Goal: Information Seeking & Learning: Learn about a topic

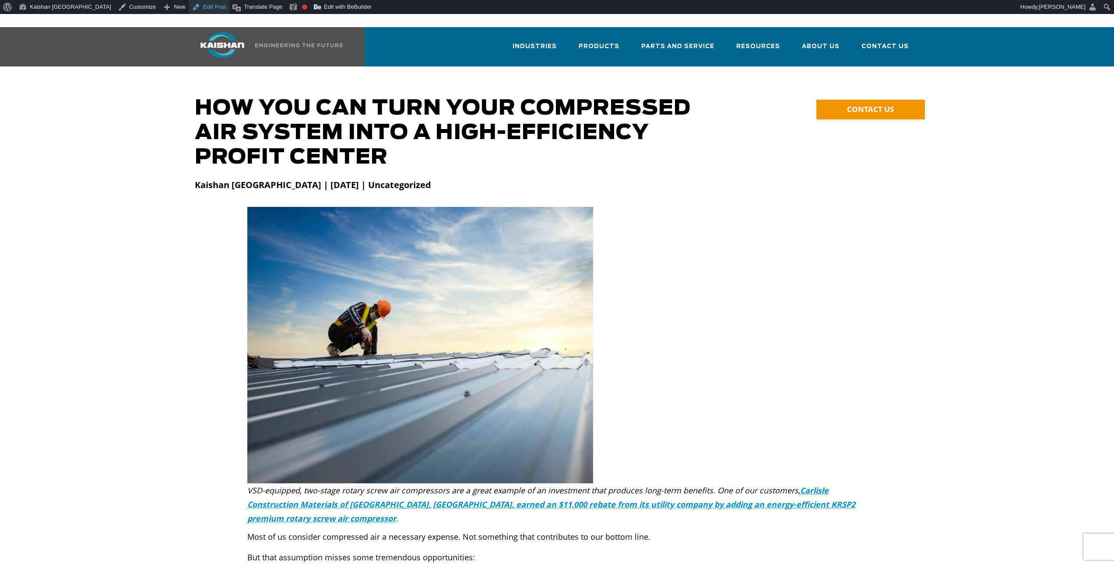
click at [189, 5] on link "Edit Post" at bounding box center [209, 7] width 41 height 14
click at [283, 530] on p "Most of us consider compressed air a necessary expense. Not something that cont…" at bounding box center [557, 537] width 620 height 14
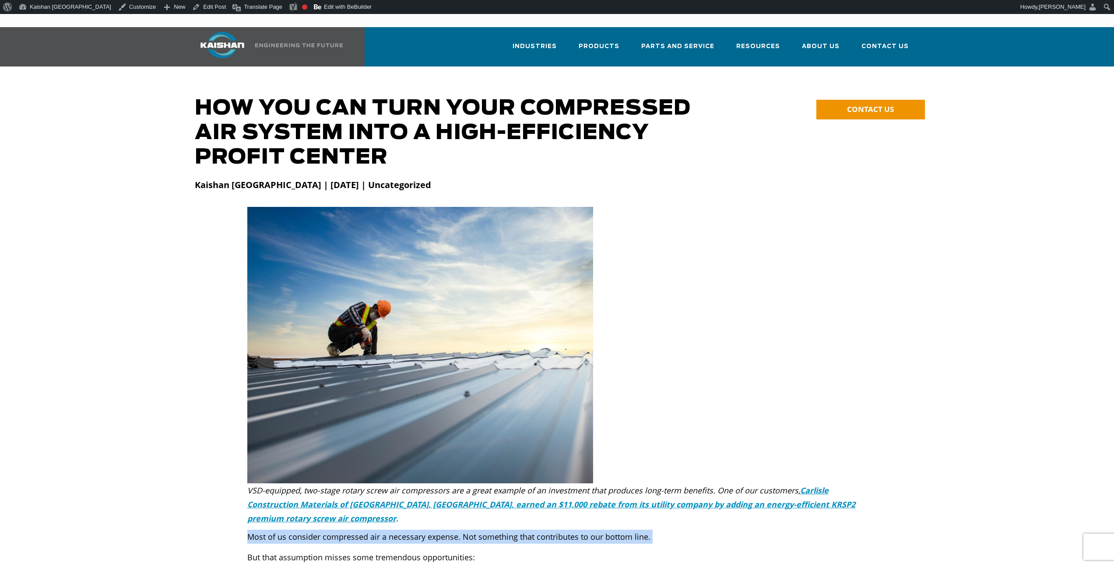
click at [283, 530] on p "Most of us consider compressed air a necessary expense. Not something that cont…" at bounding box center [557, 537] width 620 height 14
copy div "Most of us consider compressed air a necessary expense. Not something that cont…"
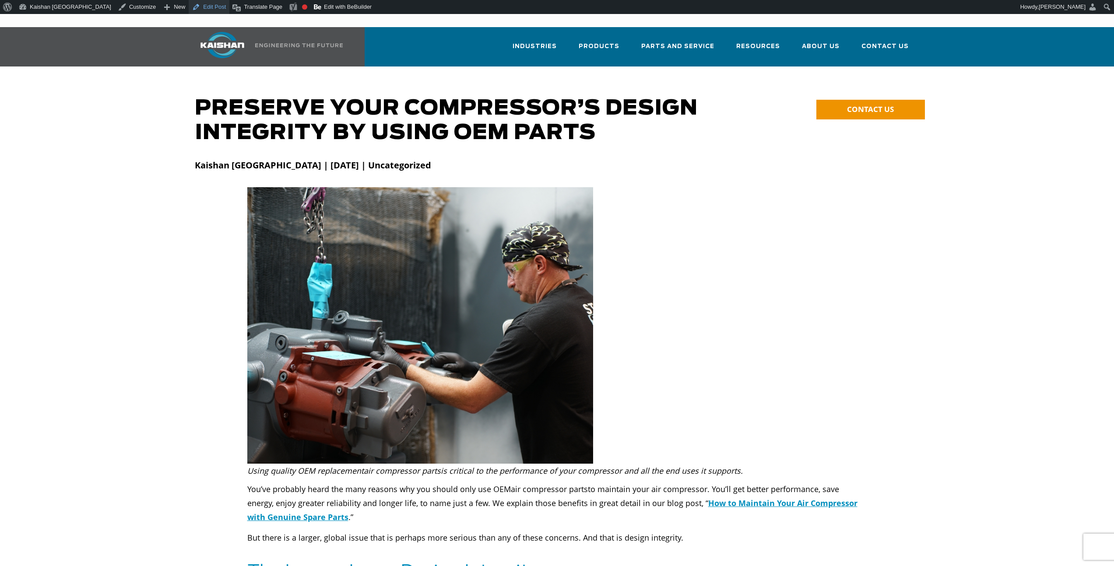
click at [189, 6] on link "Edit Post" at bounding box center [209, 7] width 41 height 14
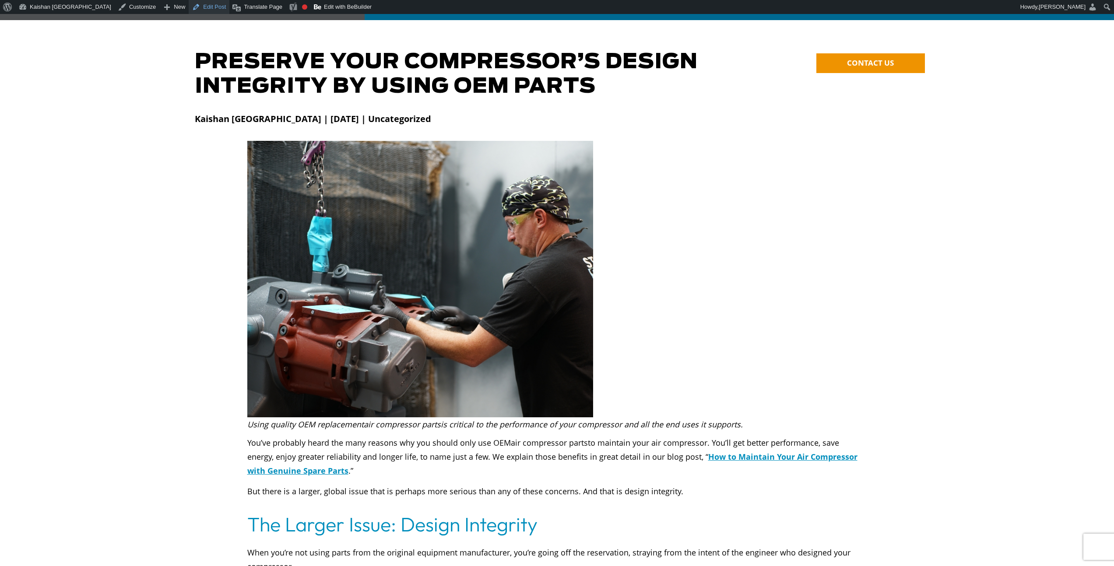
scroll to position [50, 0]
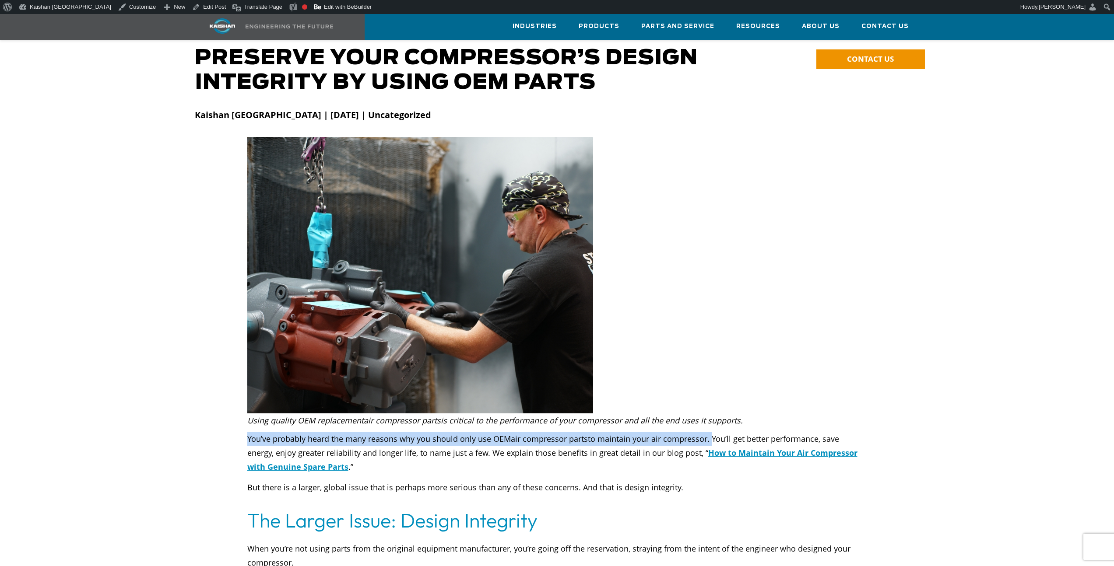
drag, startPoint x: 692, startPoint y: 428, endPoint x: 252, endPoint y: 402, distance: 441.1
click at [244, 428] on div "You’ve probably heard the many reasons why you should only use OEM air compress…" at bounding box center [557, 461] width 630 height 67
copy p "You’ve probably heard the many reasons why you should only use OEM air compress…"
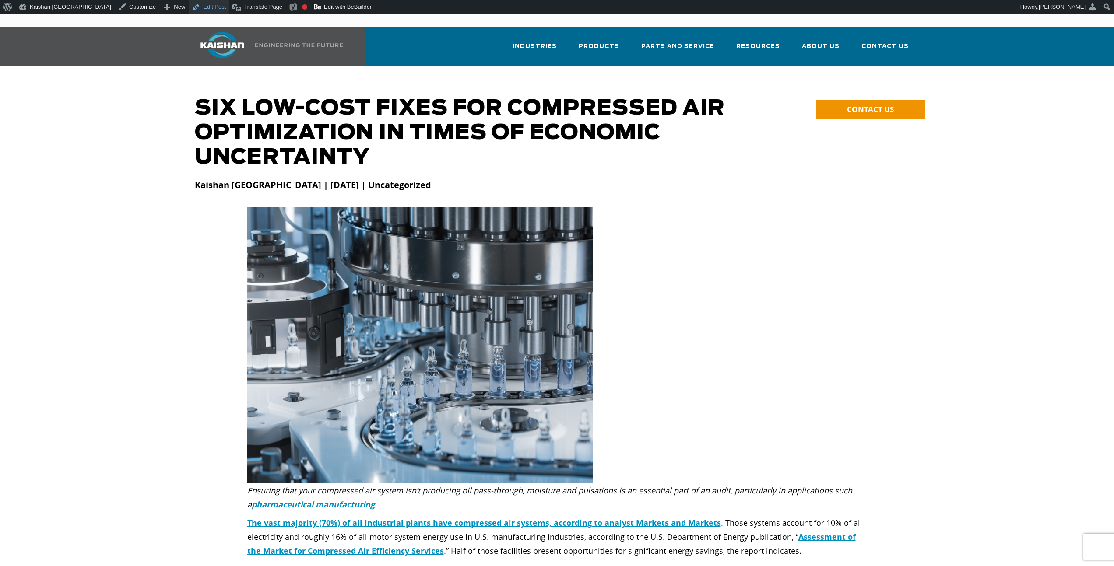
click at [189, 7] on link "Edit Post" at bounding box center [209, 7] width 41 height 14
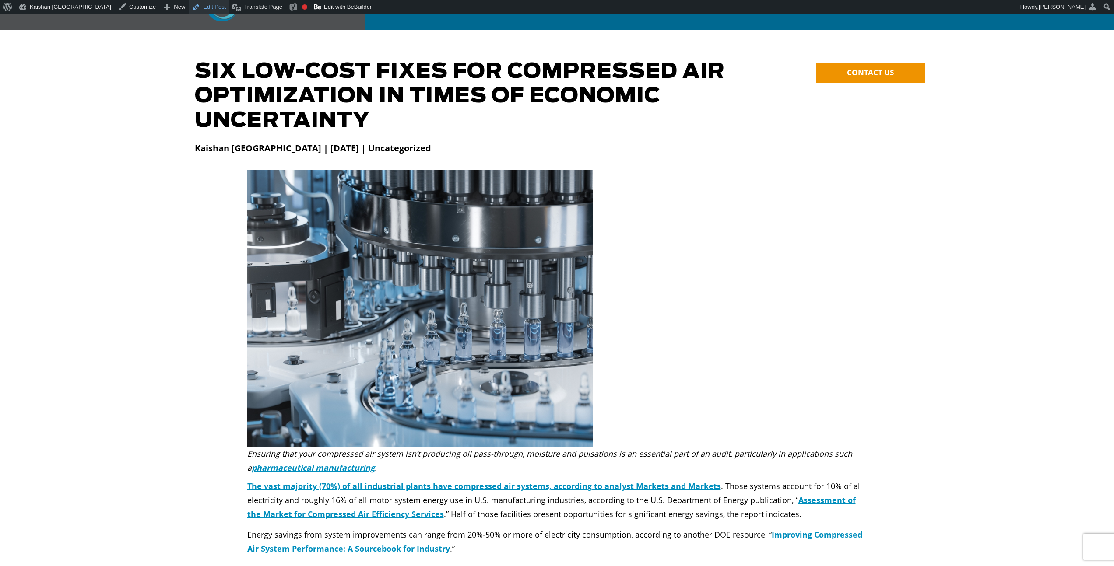
scroll to position [46, 0]
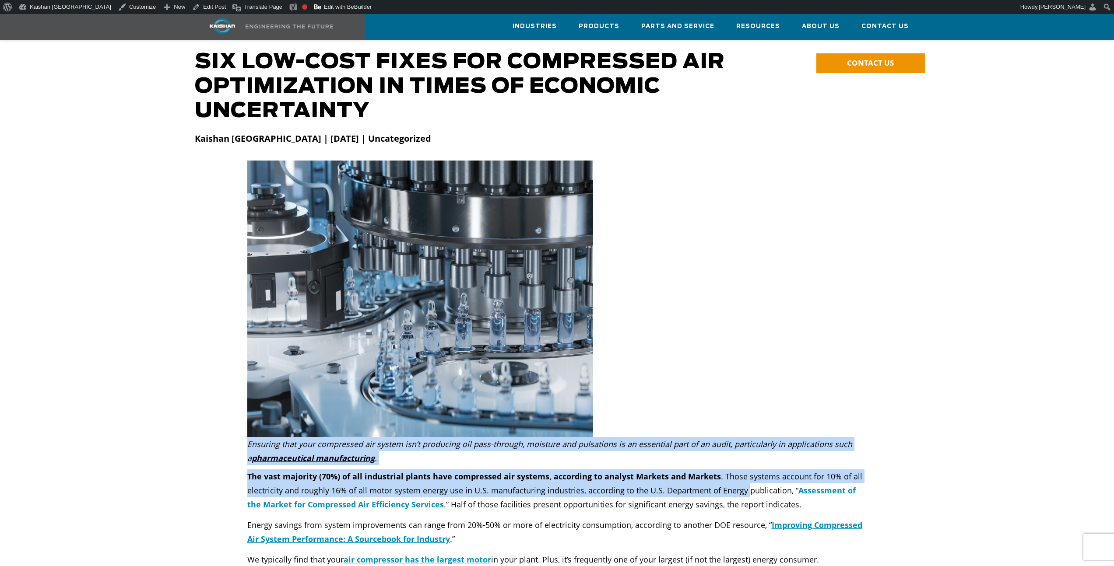
drag, startPoint x: 239, startPoint y: 462, endPoint x: 746, endPoint y: 477, distance: 506.6
click at [747, 470] on p "The vast majority (70%) of all industrial plants have compressed air systems, a…" at bounding box center [557, 491] width 620 height 42
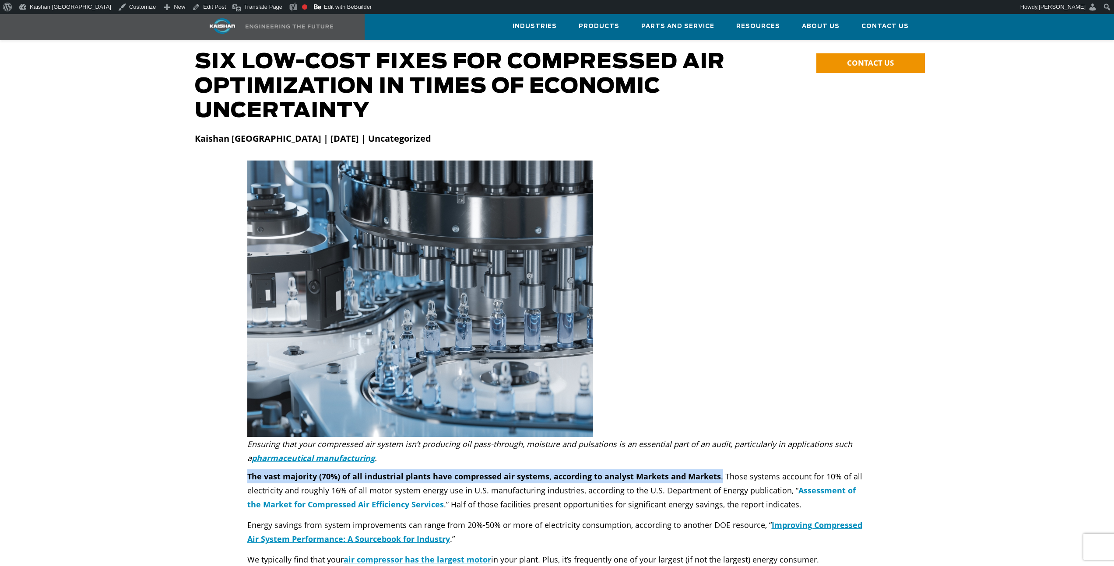
drag, startPoint x: 718, startPoint y: 464, endPoint x: 248, endPoint y: 470, distance: 469.7
click at [248, 470] on p "The vast majority (70%) of all industrial plants have compressed air systems, a…" at bounding box center [557, 491] width 620 height 42
copy p "The vast majority (70%) of all industrial plants have compressed air systems, a…"
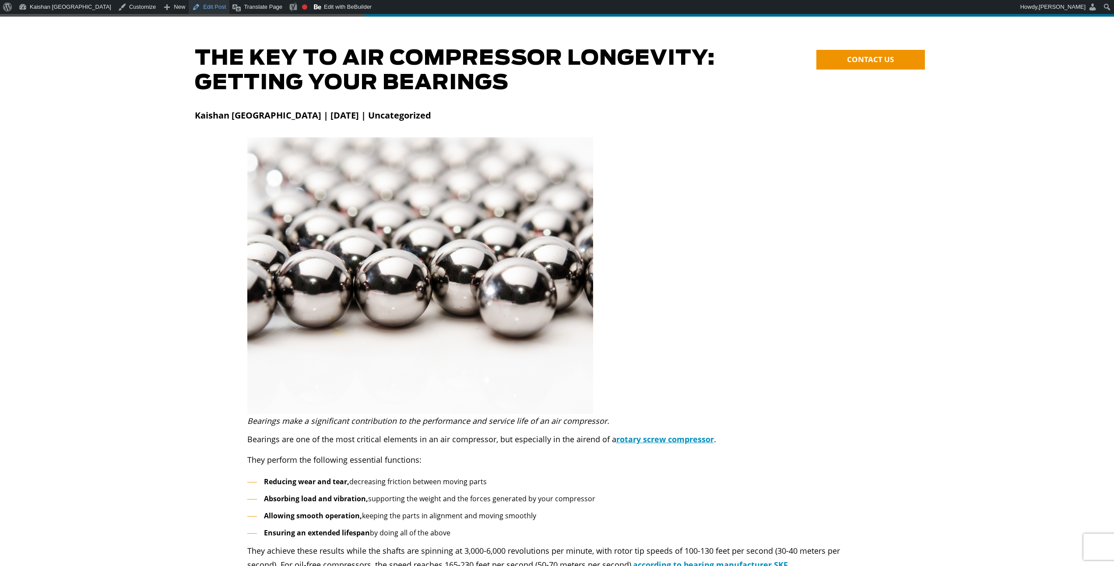
scroll to position [74, 0]
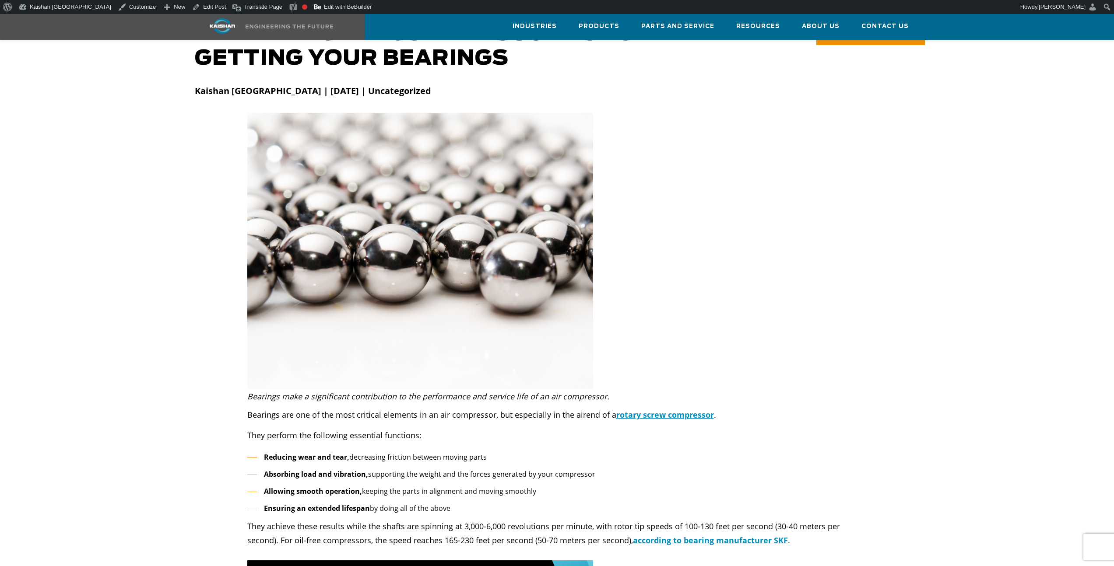
click at [256, 408] on p "Bearings are one of the most critical elements in an air compressor, but especi…" at bounding box center [557, 415] width 620 height 14
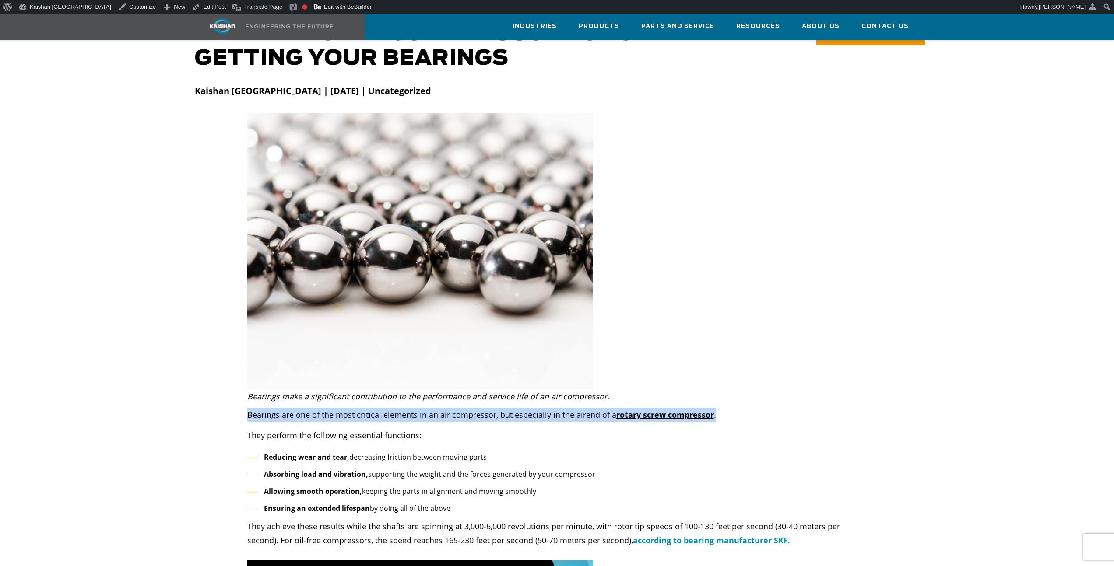
drag, startPoint x: 247, startPoint y: 404, endPoint x: 723, endPoint y: 400, distance: 475.3
click at [723, 408] on p "Bearings are one of the most critical elements in an air compressor, but especi…" at bounding box center [557, 415] width 620 height 14
copy p "Bearings are one of the most critical elements in an air compressor, but especi…"
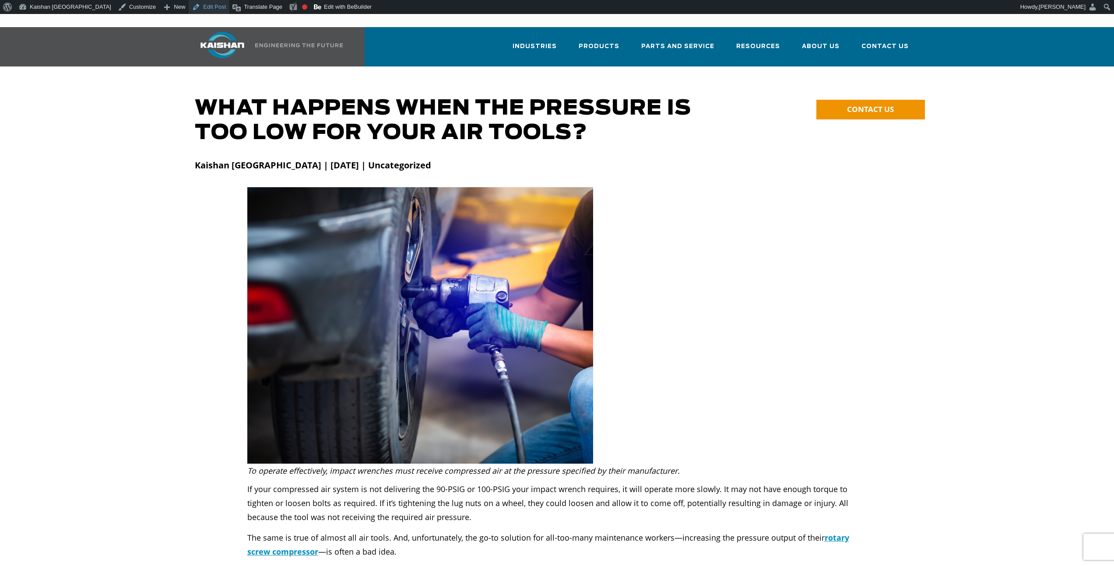
click at [189, 9] on link "Edit Post" at bounding box center [209, 7] width 41 height 14
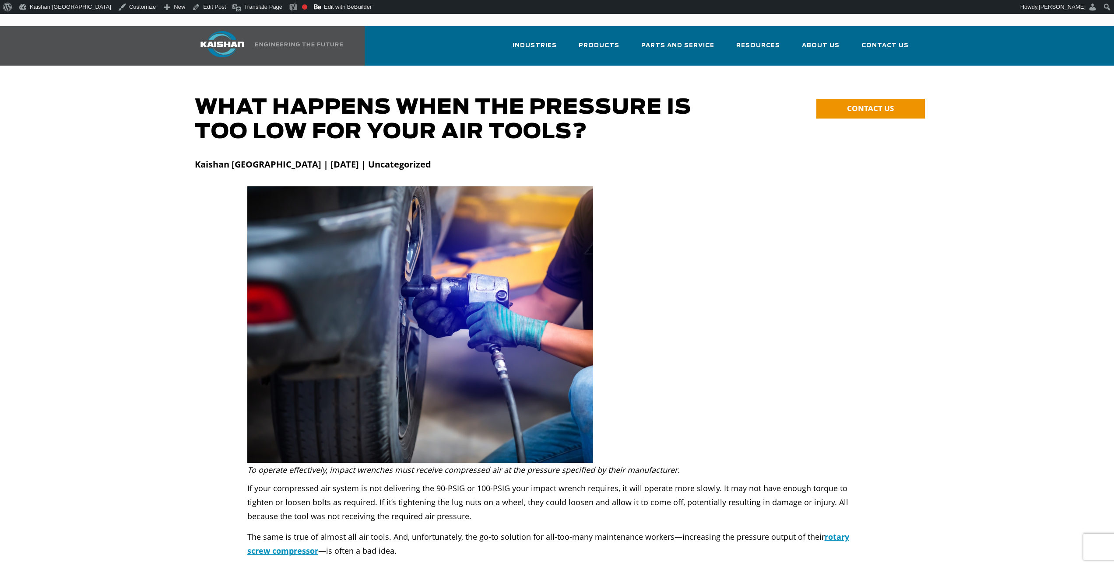
scroll to position [2, 0]
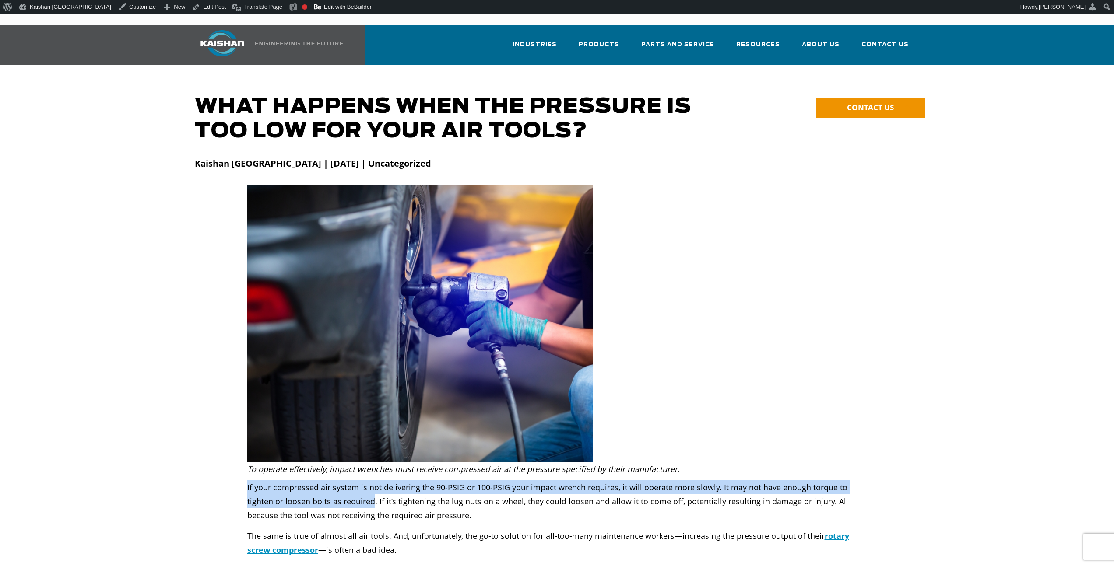
drag, startPoint x: 245, startPoint y: 473, endPoint x: 374, endPoint y: 487, distance: 129.4
click at [374, 487] on div "If your compressed air system is not delivering the 90-PSIG or 100-PSIG your im…" at bounding box center [557, 558] width 630 height 164
copy p "If your compressed air system is not delivering the 90-PSIG or 100-PSIG your im…"
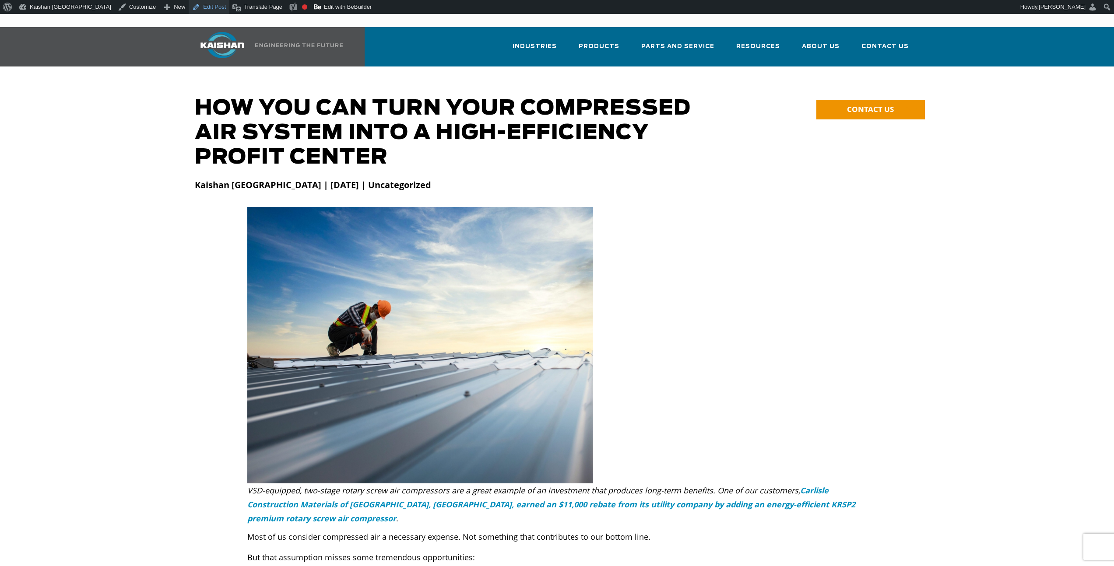
click at [189, 9] on link "Edit Post" at bounding box center [209, 7] width 41 height 14
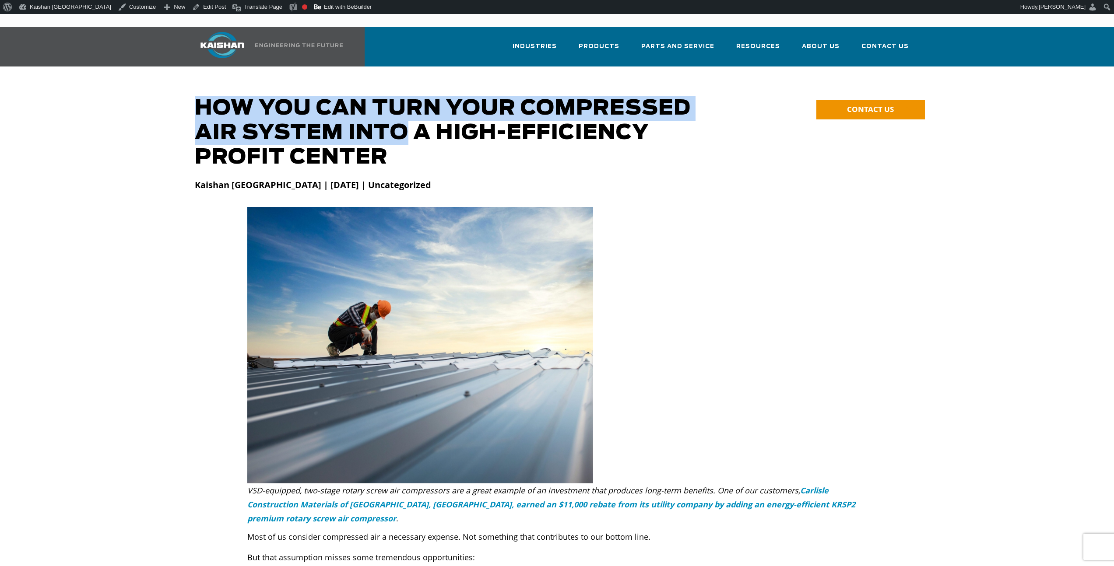
drag, startPoint x: 400, startPoint y: 127, endPoint x: 198, endPoint y: 80, distance: 207.8
click at [214, 96] on h1 "How You Can Turn Your Compressed Air System into a High-Efficiency Profit Center" at bounding box center [465, 133] width 541 height 74
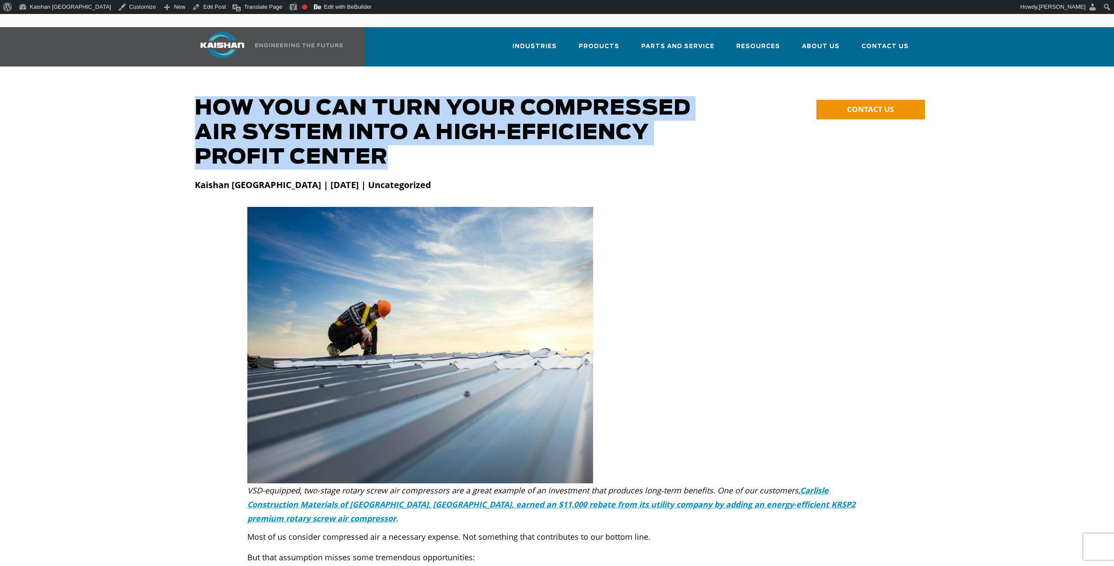
drag, startPoint x: 211, startPoint y: 90, endPoint x: 405, endPoint y: 136, distance: 198.9
click at [407, 144] on h1 "How You Can Turn Your Compressed Air System into a High-Efficiency Profit Center" at bounding box center [465, 133] width 541 height 74
copy h1 "How You Can Turn Your Compressed Air System into a High-Efficiency Profit Center"
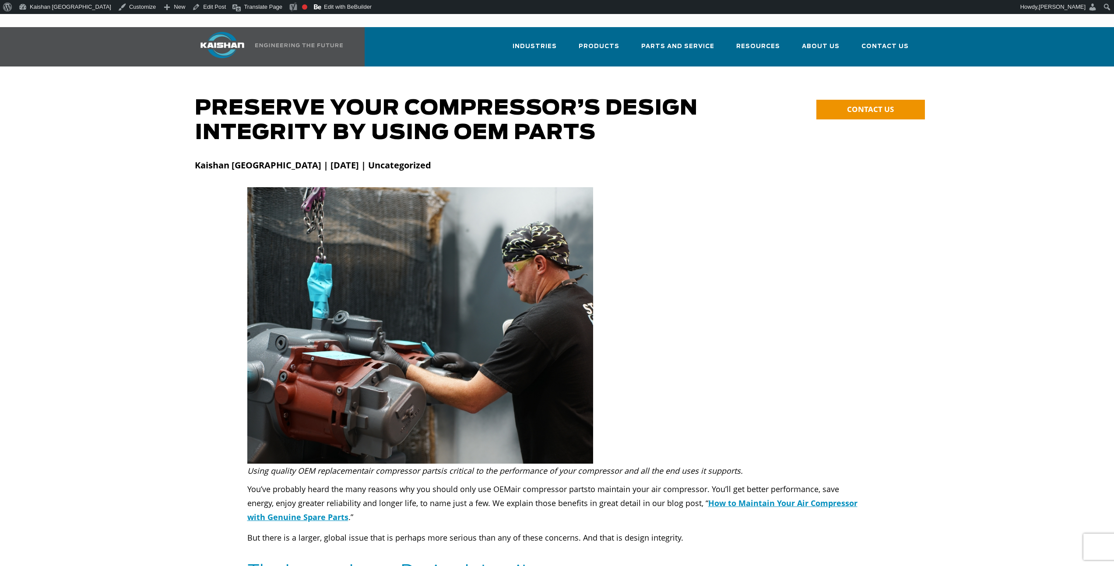
click at [365, 98] on h1 "Preserve Your Compressor’s Design Integrity by Using OEM Parts" at bounding box center [465, 120] width 541 height 49
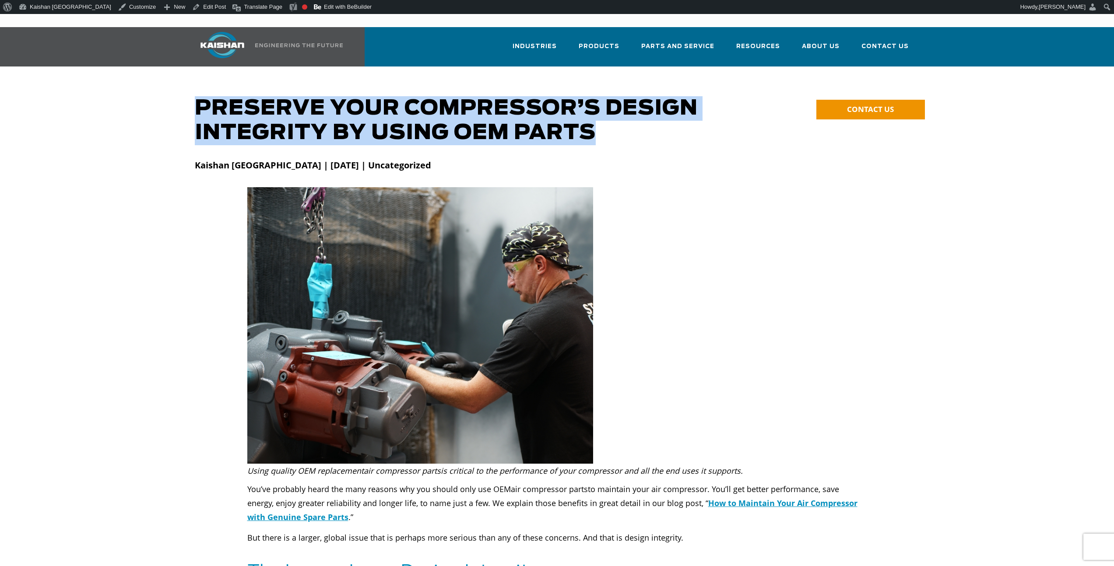
click at [365, 98] on h1 "Preserve Your Compressor’s Design Integrity by Using OEM Parts" at bounding box center [465, 120] width 541 height 49
click at [189, 12] on link "Edit Post" at bounding box center [209, 7] width 41 height 14
click at [361, 112] on h1 "Preserve Your Compressor’s Design Integrity by Using OEM Parts" at bounding box center [465, 120] width 541 height 49
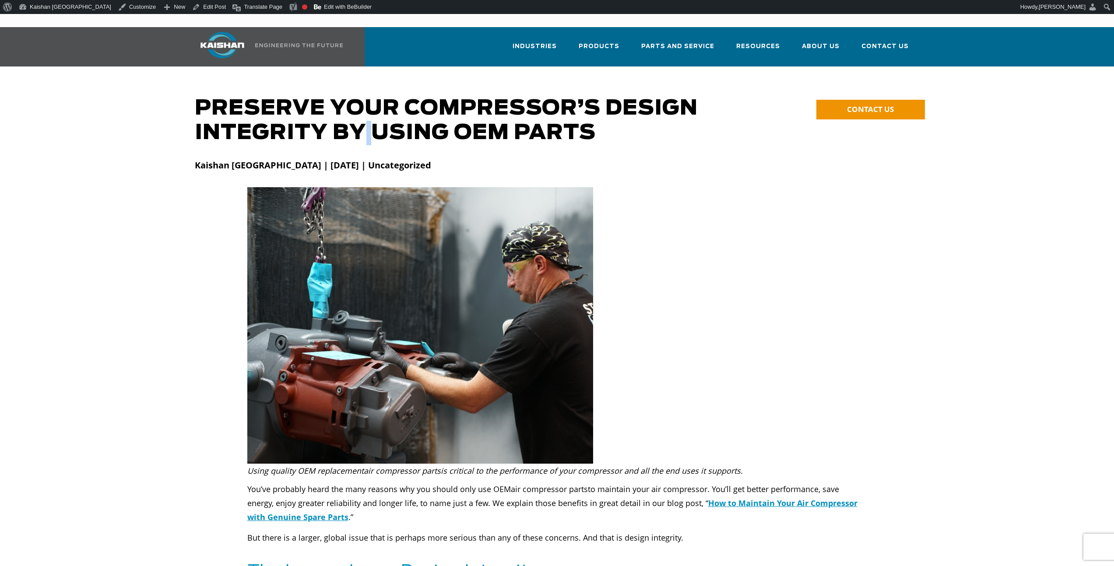
click at [361, 112] on h1 "Preserve Your Compressor’s Design Integrity by Using OEM Parts" at bounding box center [465, 120] width 541 height 49
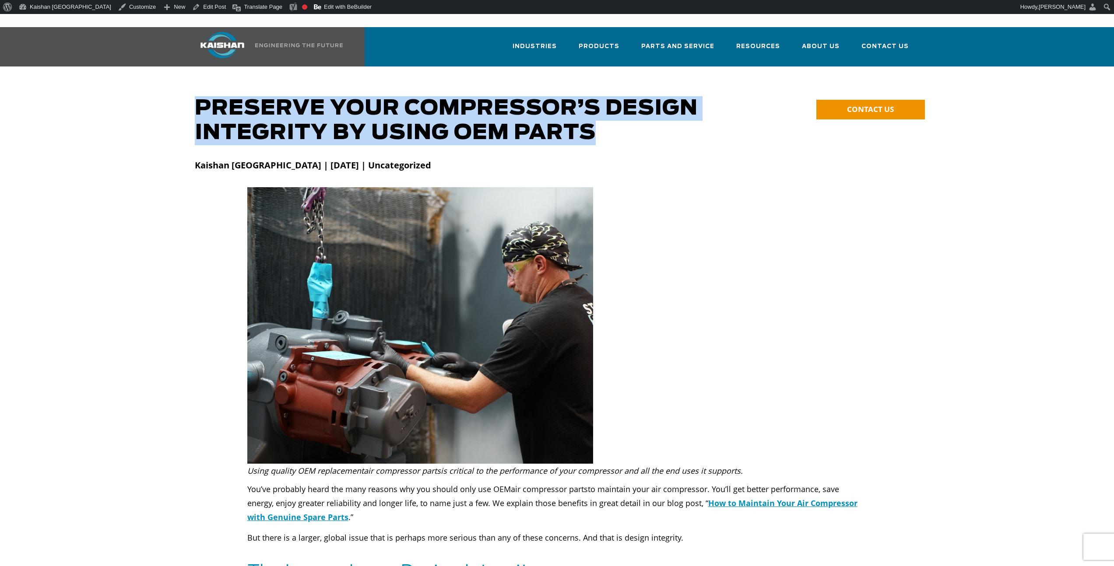
click at [361, 112] on h1 "Preserve Your Compressor’s Design Integrity by Using OEM Parts" at bounding box center [465, 120] width 541 height 49
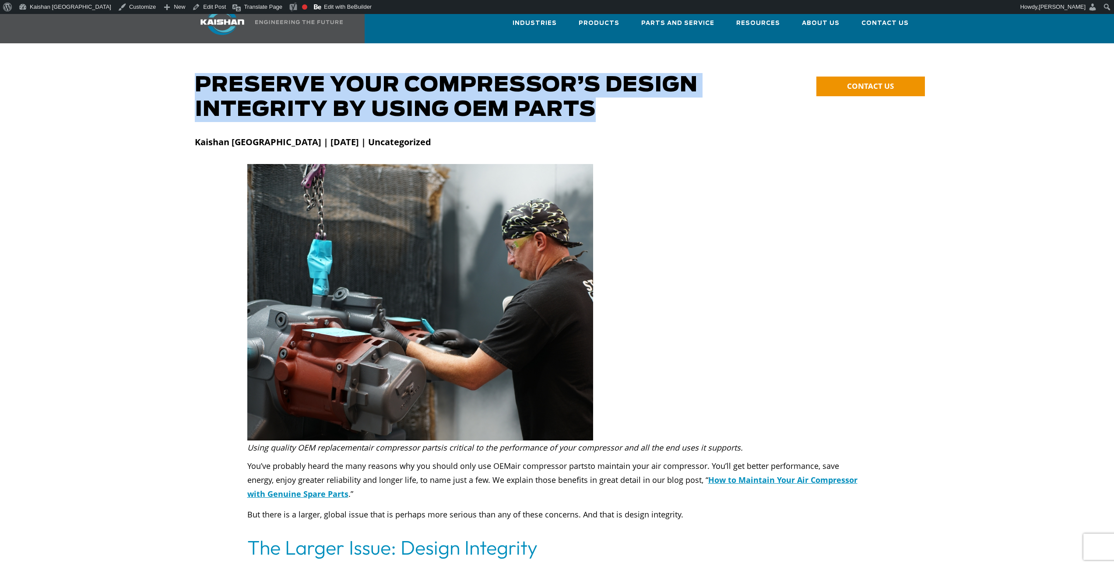
scroll to position [72, 0]
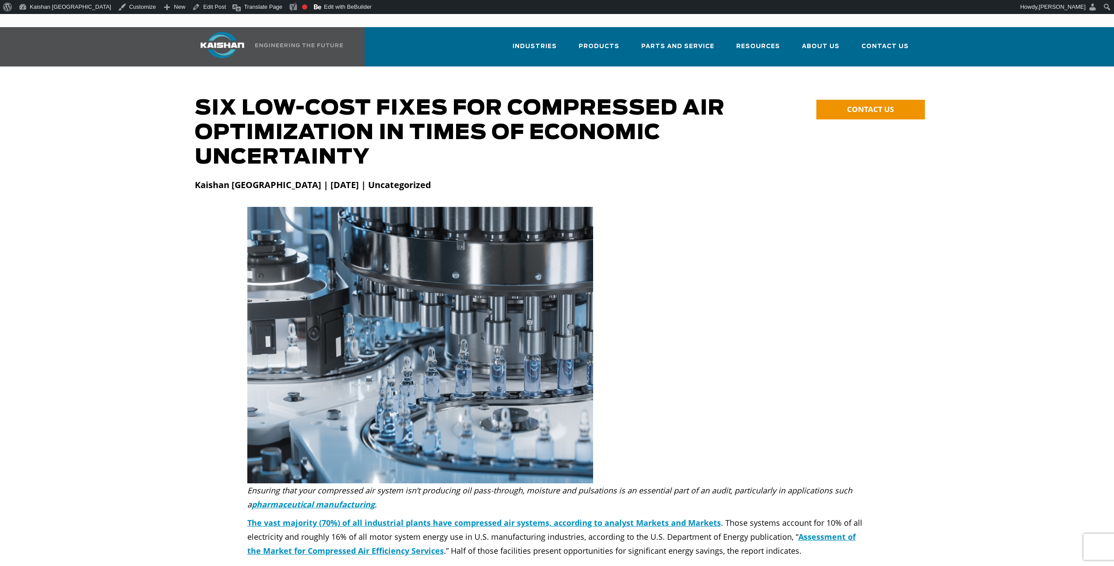
click at [319, 128] on h1 "Six Low-Cost Fixes for Compressed Air Optimization in Times of Economic Uncerta…" at bounding box center [465, 133] width 541 height 74
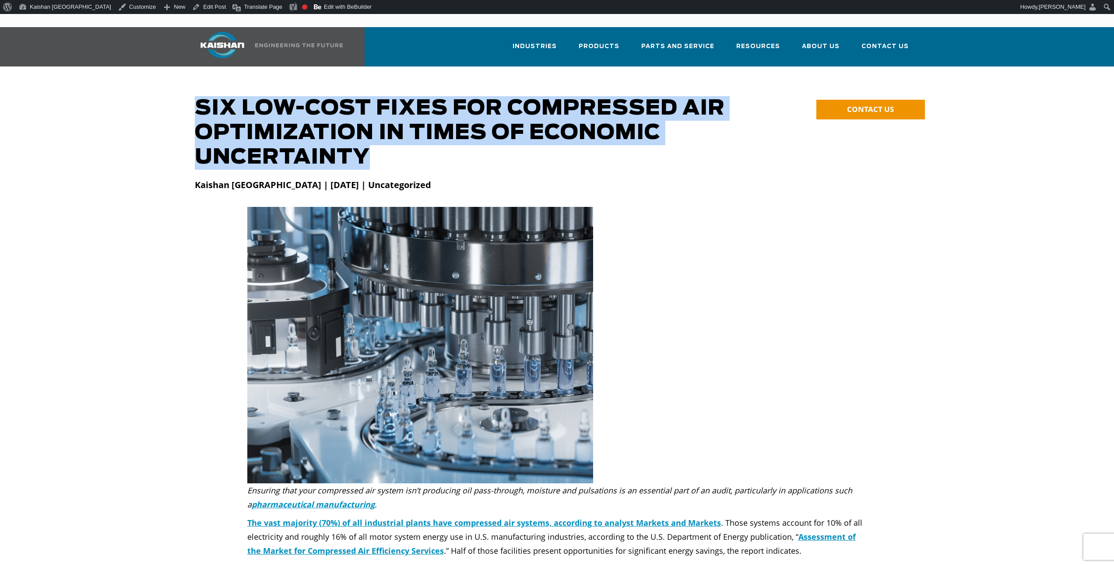
drag, startPoint x: 368, startPoint y: 143, endPoint x: 191, endPoint y: 94, distance: 183.1
click at [191, 96] on div "Six Low-Cost Fixes for Compressed Air Optimization in Times of Economic Uncerta…" at bounding box center [465, 133] width 551 height 74
copy h1 "Six Low-Cost Fixes for Compressed Air Optimization in Times of Economic Uncerta…"
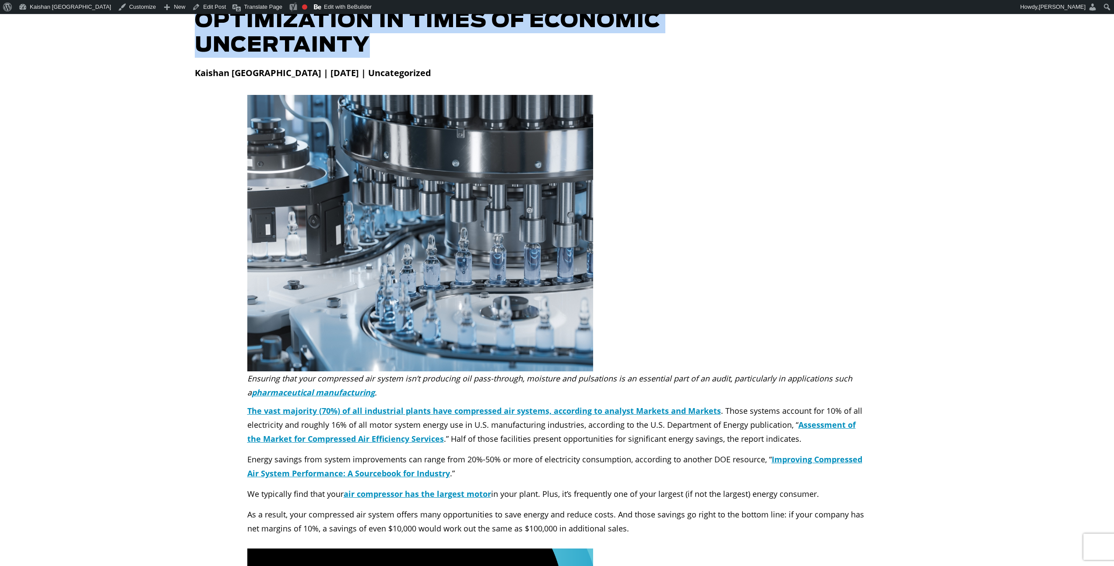
scroll to position [152, 0]
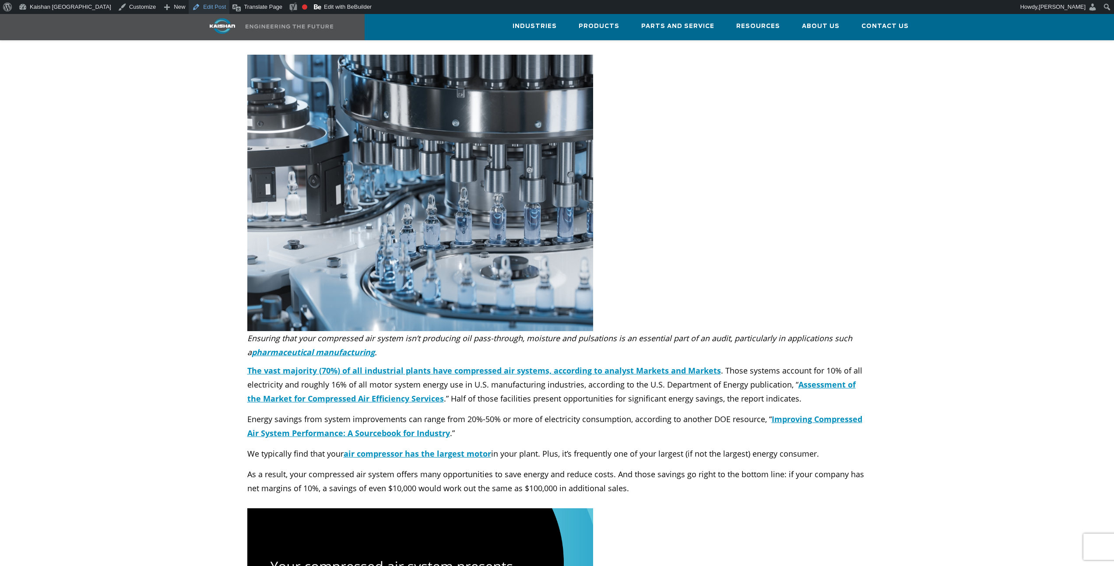
click at [189, 10] on link "Edit Post" at bounding box center [209, 7] width 41 height 14
